Goal: Task Accomplishment & Management: Manage account settings

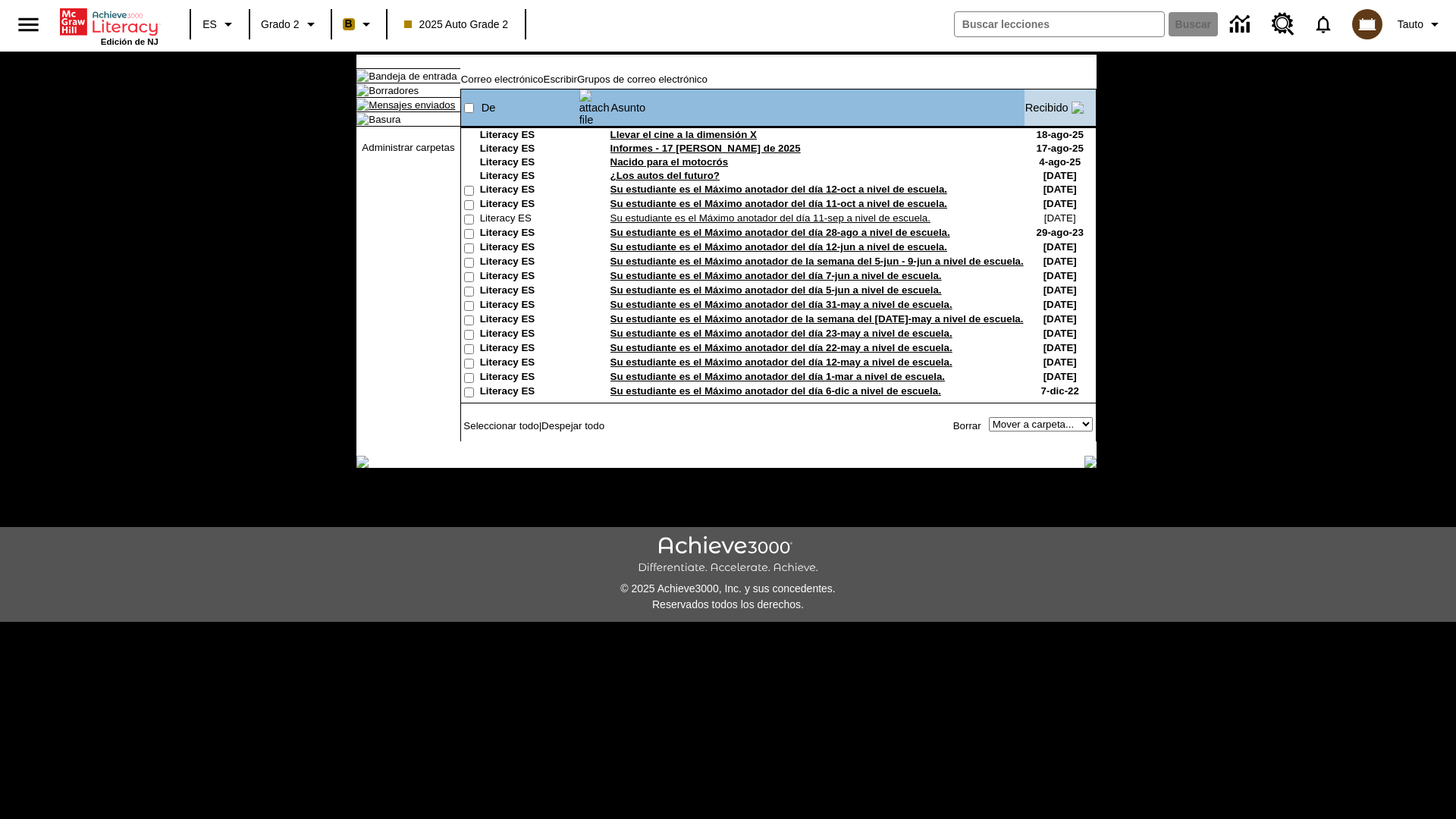
click at [404, 111] on link "Mensajes enviados" at bounding box center [412, 105] width 87 height 11
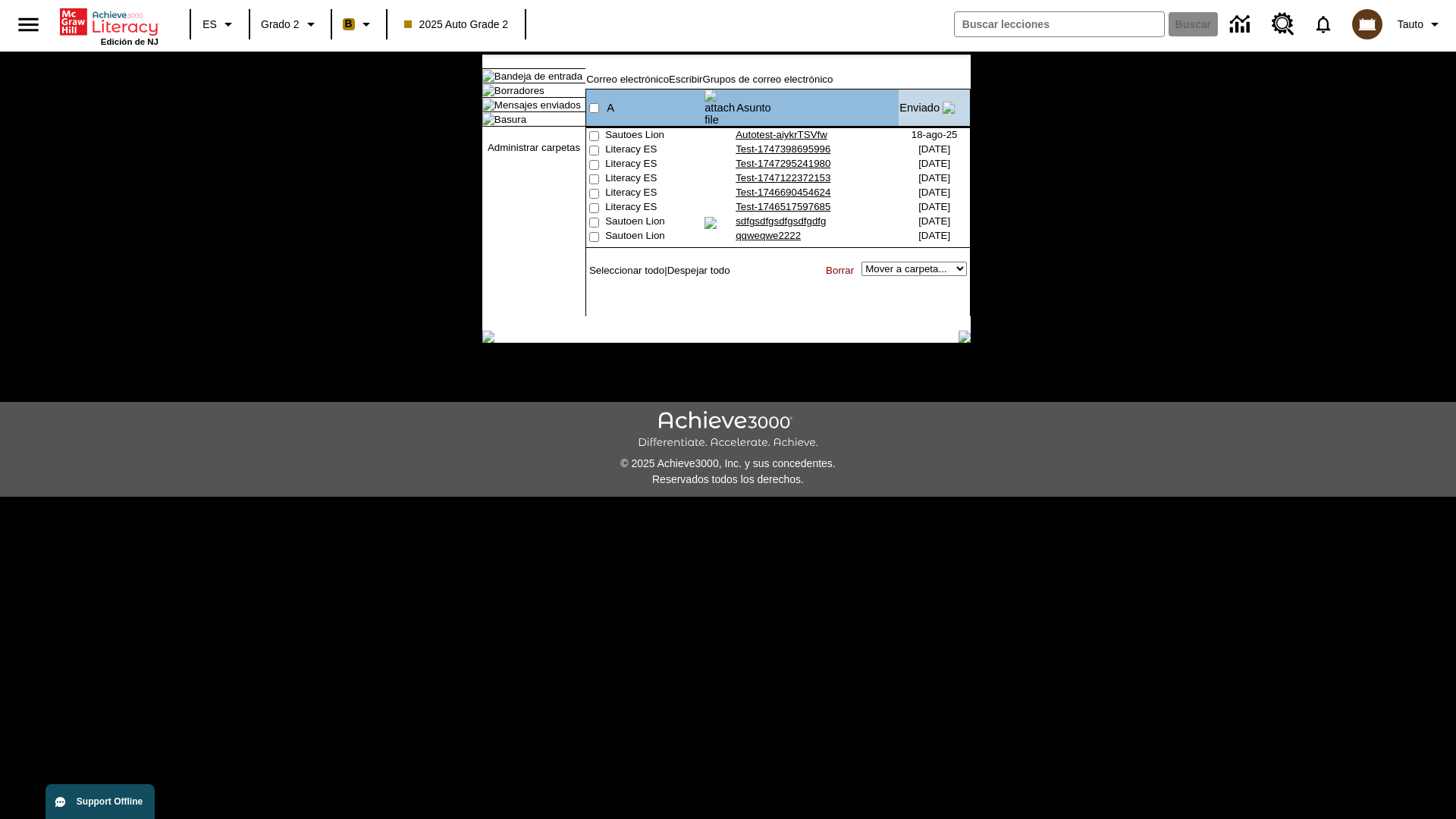
click at [592, 131] on input"] "checkbox" at bounding box center [594, 136] width 10 height 10
checkbox input"] "true"
click at [842, 269] on link "Borrar" at bounding box center [839, 271] width 28 height 11
